Goal: Feedback & Contribution: Submit feedback/report problem

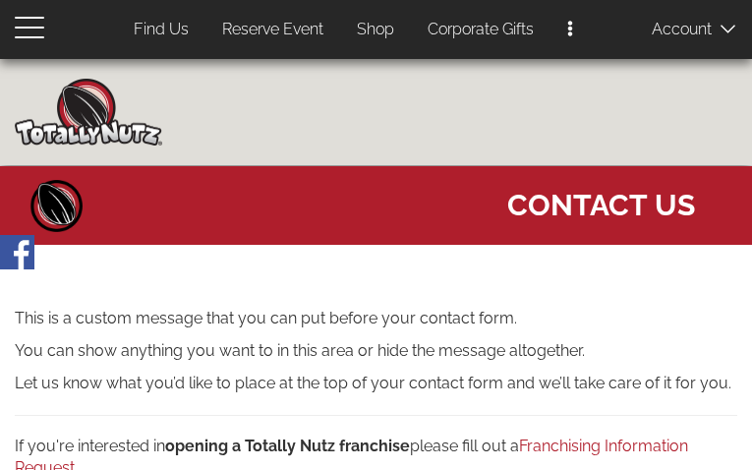
scroll to position [410, 0]
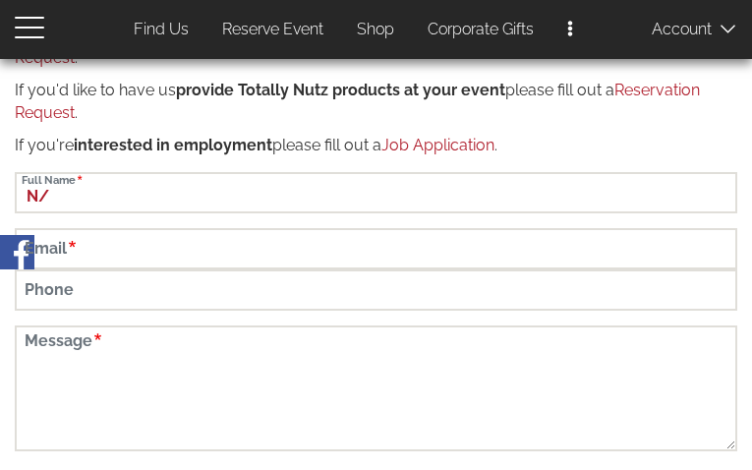
type input "N/A"
type input "[PERSON_NAME]"
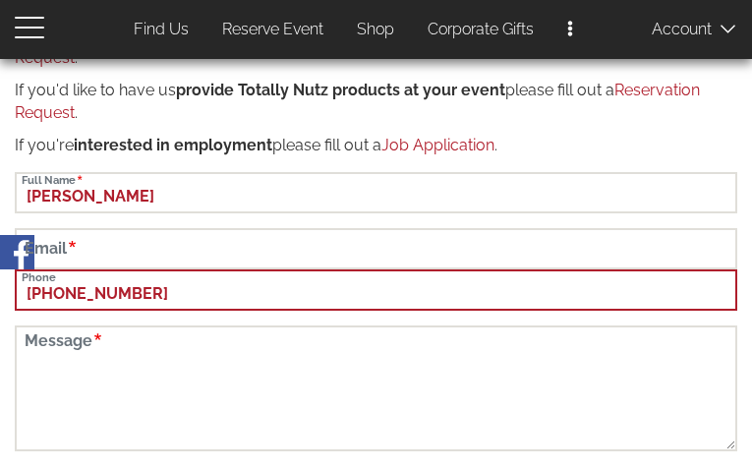
type input "[PHONE_NUMBER]"
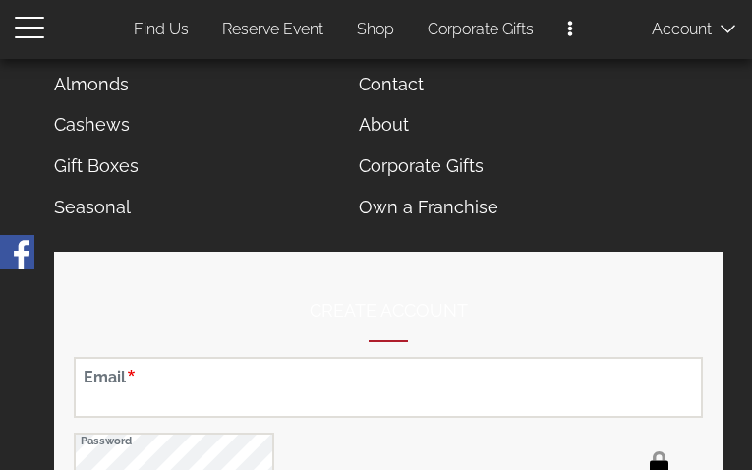
type input "[EMAIL_ADDRESS][DOMAIN_NAME]"
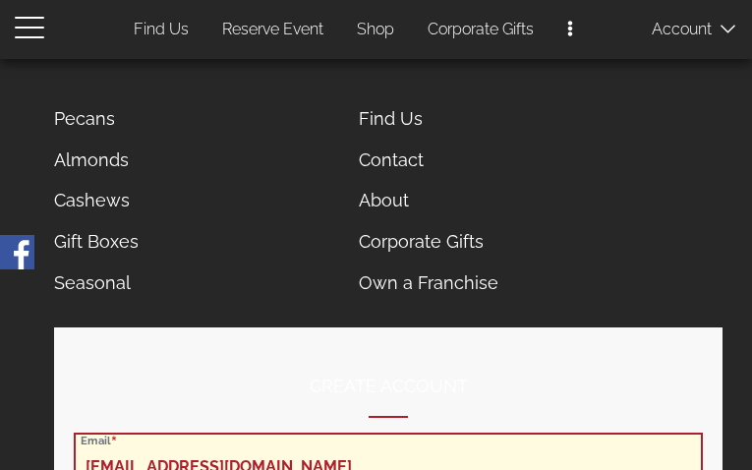
type input "[EMAIL_ADDRESS][DOMAIN_NAME]"
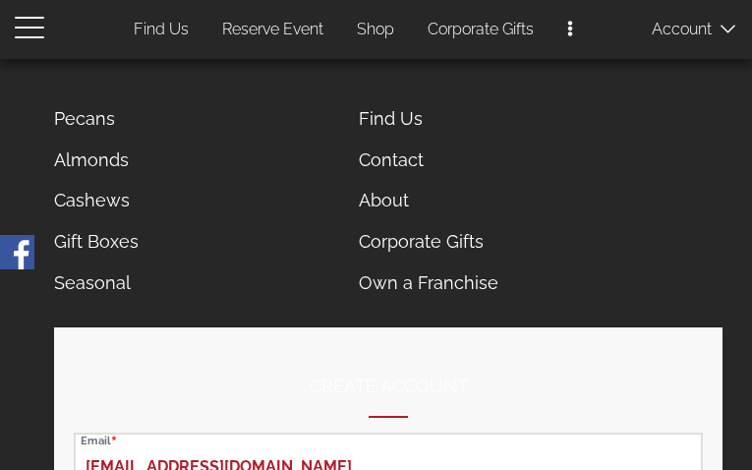
scroll to position [523, 0]
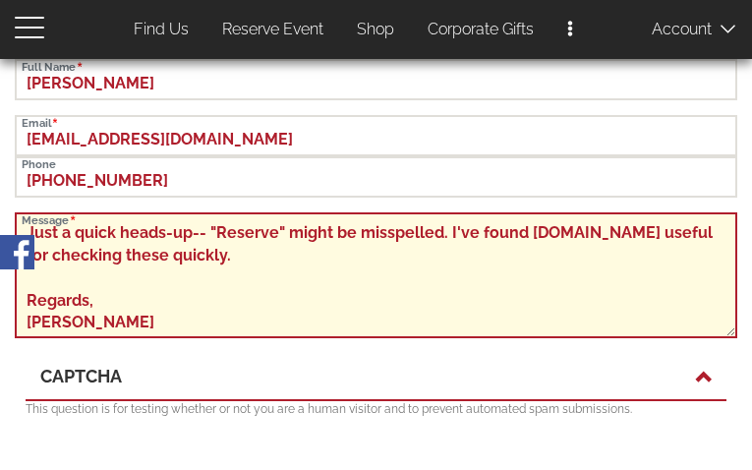
type textarea "Just a quick heads-up-- "Reserve" might be misspelled. I've found [DOMAIN_NAME]…"
